Goal: Navigation & Orientation: Find specific page/section

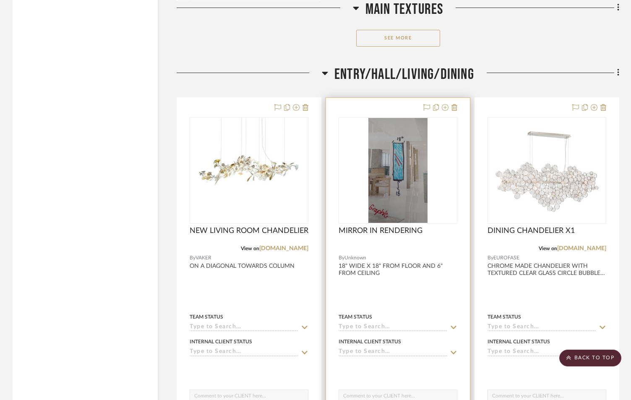
scroll to position [1371, 0]
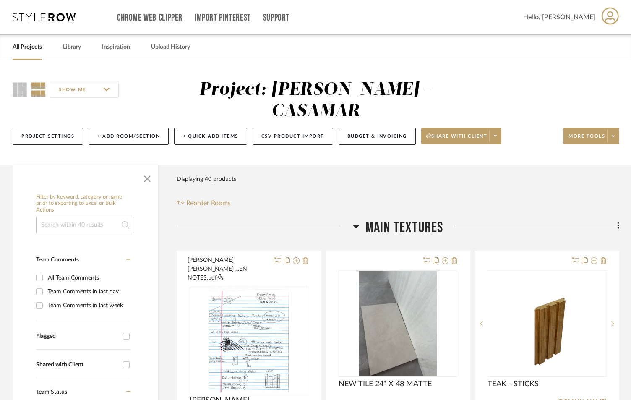
click at [360, 219] on h3 "MAIN TEXTURES" at bounding box center [398, 228] width 91 height 18
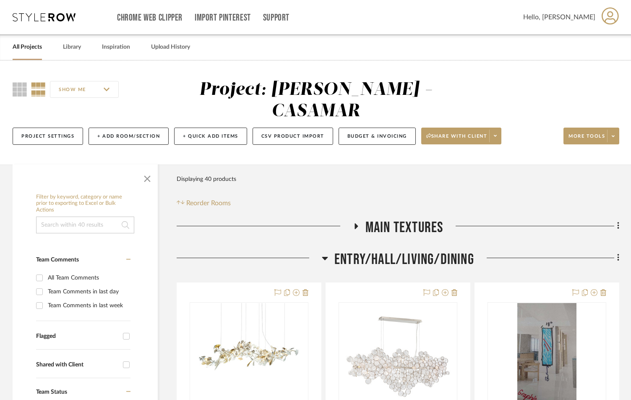
click at [325, 257] on icon at bounding box center [325, 258] width 6 height 3
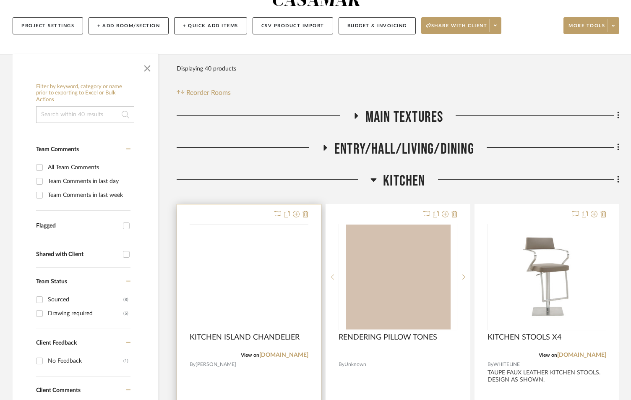
scroll to position [112, 0]
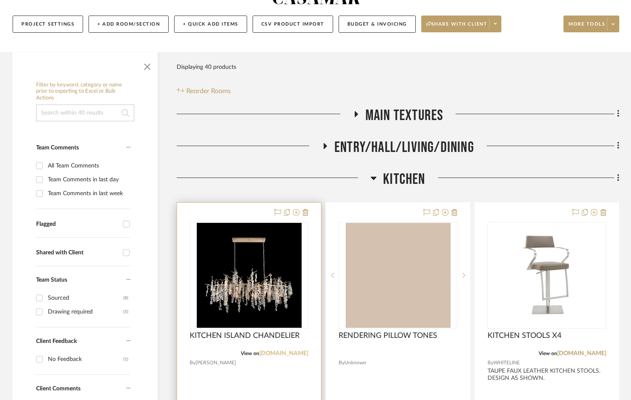
click at [281, 350] on link "johnrichard.com" at bounding box center [283, 353] width 49 height 6
